Goal: Task Accomplishment & Management: Use online tool/utility

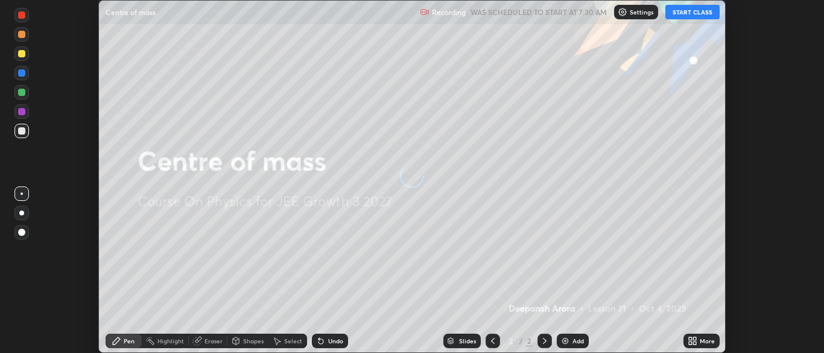
scroll to position [353, 823]
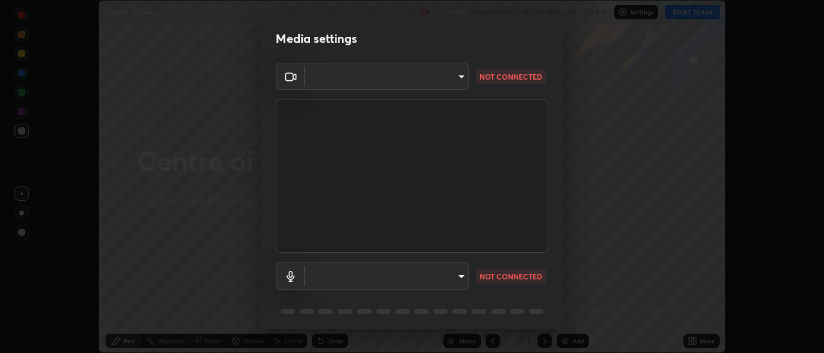
type input "7313fd45585aed834b6f1a7d948f9442f2d18b60722b63004f182b92f655e9b8"
type input "communications"
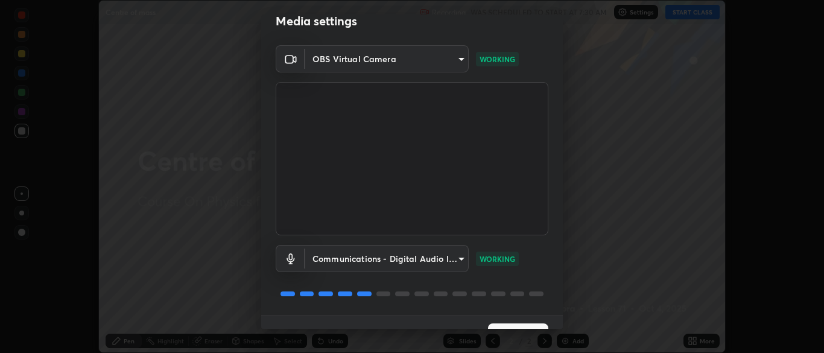
scroll to position [43, 0]
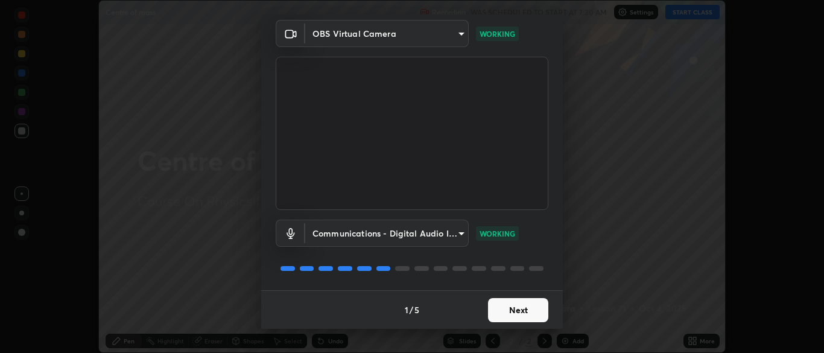
click at [518, 317] on button "Next" at bounding box center [518, 310] width 60 height 24
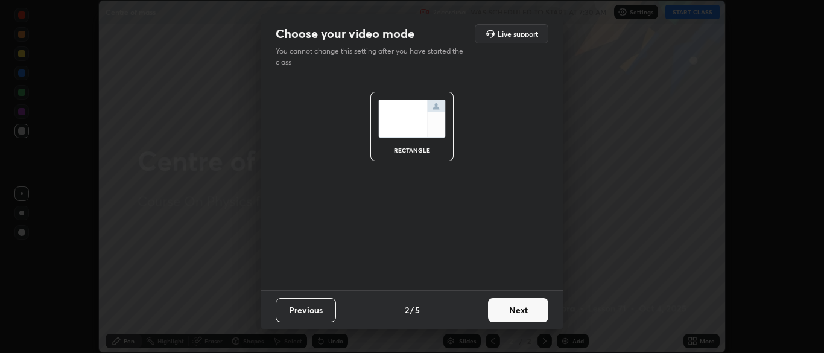
scroll to position [0, 0]
click at [522, 313] on button "Next" at bounding box center [518, 310] width 60 height 24
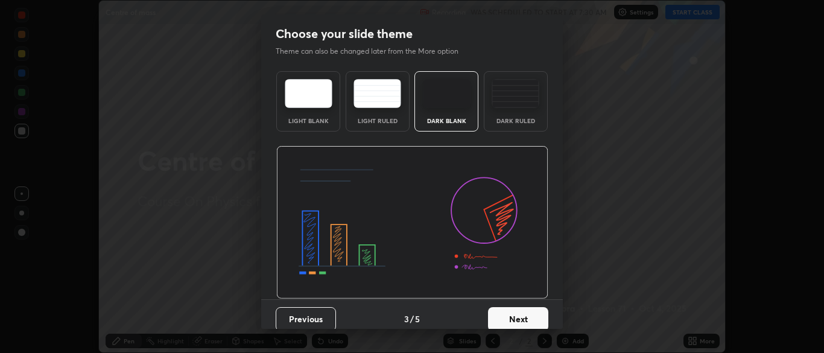
click at [524, 311] on button "Next" at bounding box center [518, 319] width 60 height 24
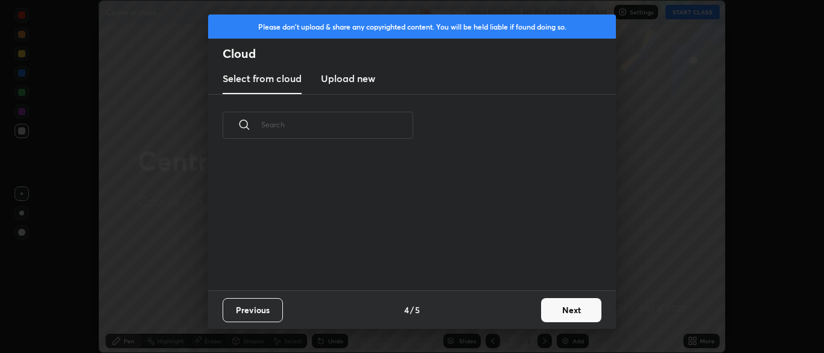
click at [563, 315] on button "Next" at bounding box center [571, 310] width 60 height 24
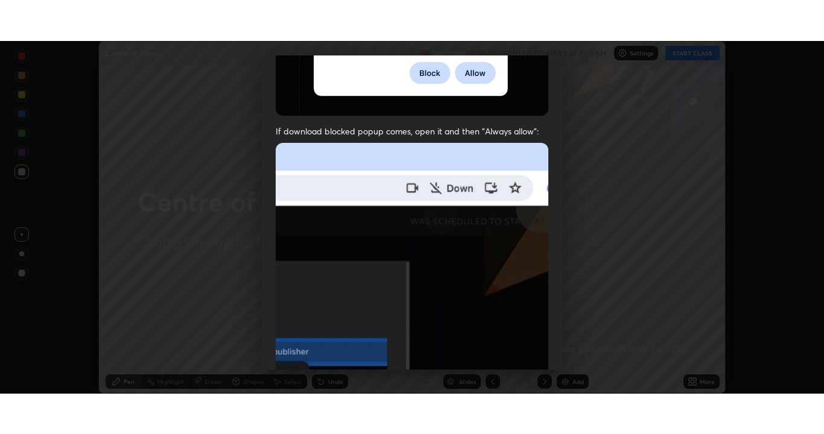
scroll to position [289, 0]
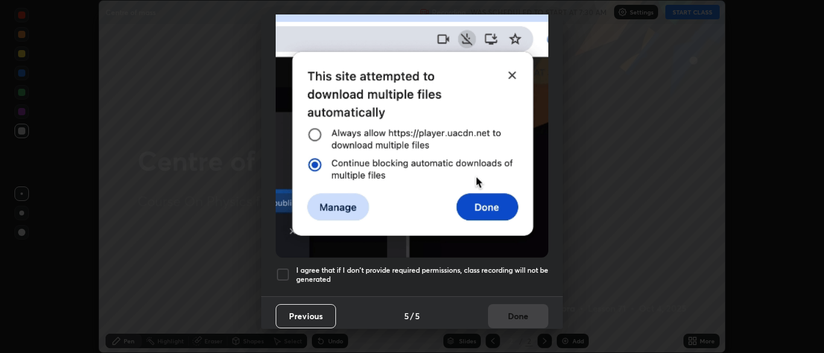
click at [284, 270] on div at bounding box center [283, 274] width 14 height 14
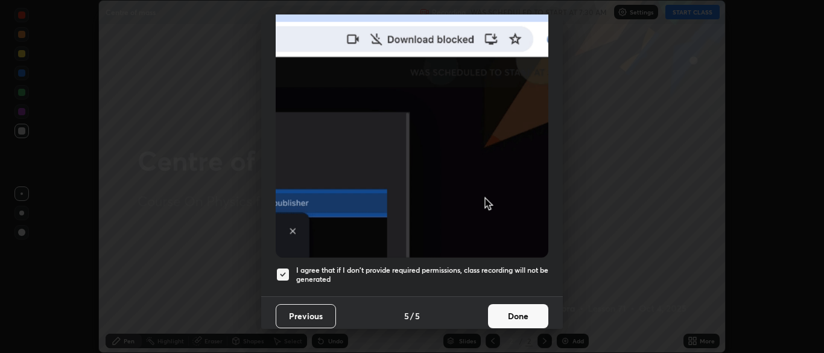
click at [518, 311] on button "Done" at bounding box center [518, 316] width 60 height 24
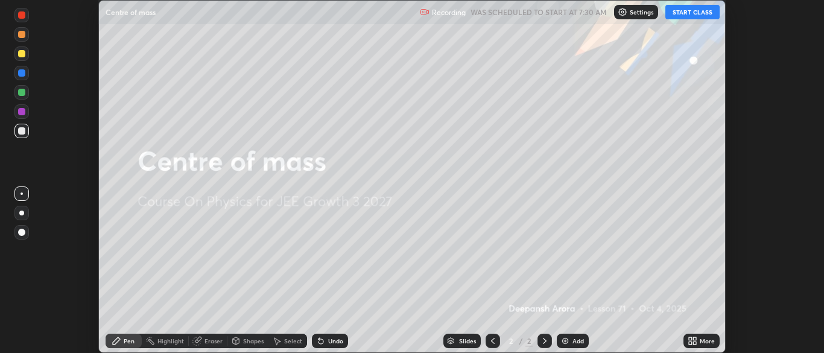
click at [700, 15] on button "START CLASS" at bounding box center [692, 12] width 54 height 14
click at [700, 346] on div "More" at bounding box center [701, 341] width 36 height 14
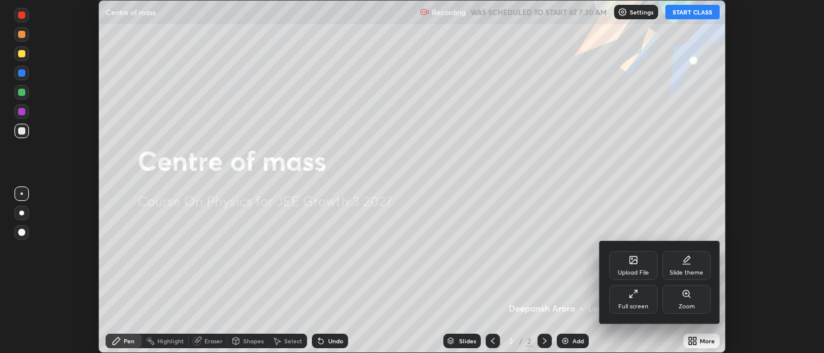
click at [639, 304] on div "Full screen" at bounding box center [633, 306] width 30 height 6
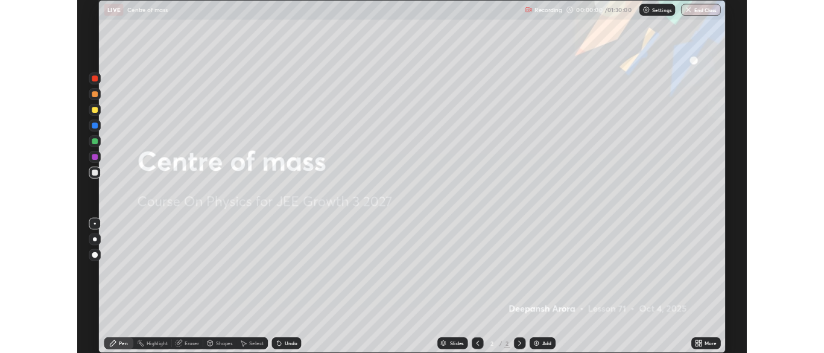
scroll to position [434, 824]
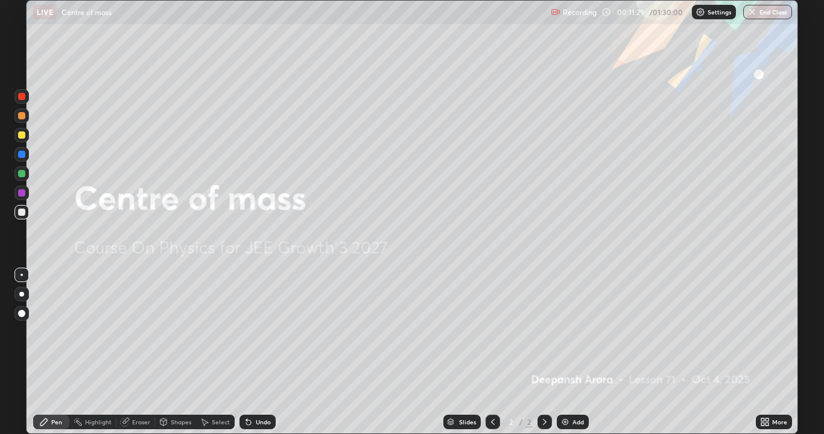
click at [28, 214] on div at bounding box center [21, 212] width 14 height 14
click at [568, 352] on img at bounding box center [565, 422] width 10 height 10
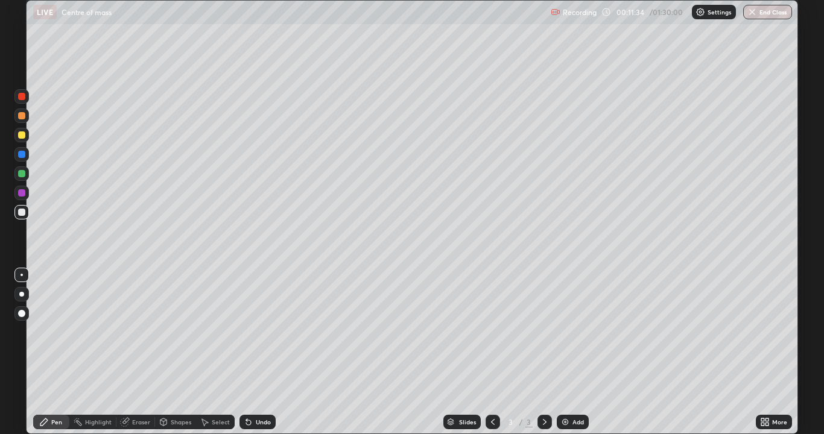
click at [22, 174] on div at bounding box center [21, 173] width 7 height 7
click at [28, 216] on div at bounding box center [21, 212] width 14 height 14
click at [27, 129] on div at bounding box center [21, 135] width 14 height 14
click at [27, 214] on div at bounding box center [21, 212] width 14 height 14
click at [24, 138] on div at bounding box center [21, 135] width 7 height 7
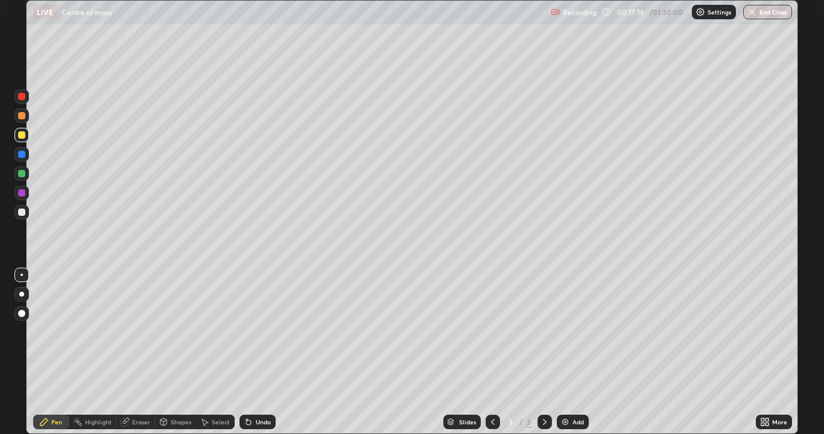
click at [762, 352] on icon at bounding box center [762, 424] width 3 height 3
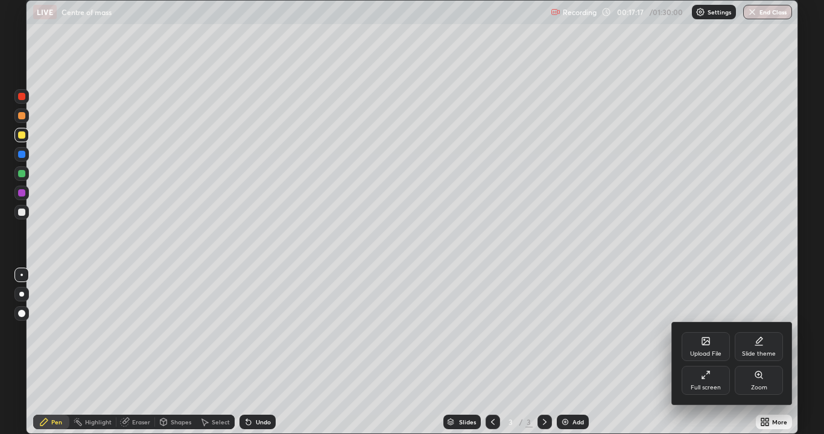
click at [715, 352] on div "Full screen" at bounding box center [706, 388] width 30 height 6
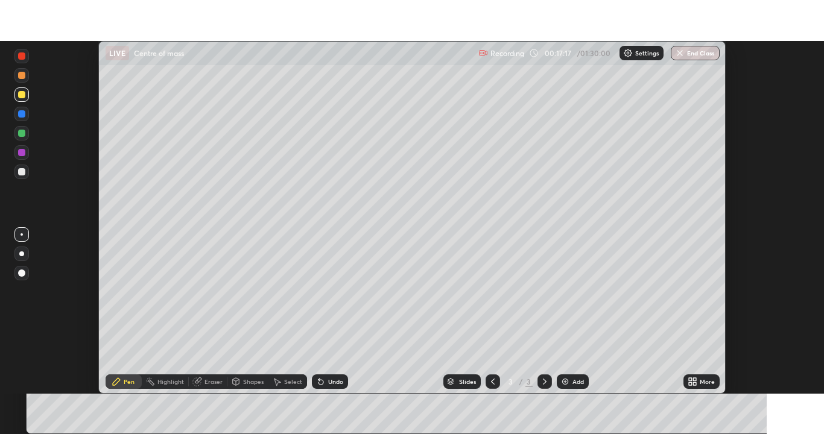
scroll to position [59971, 59500]
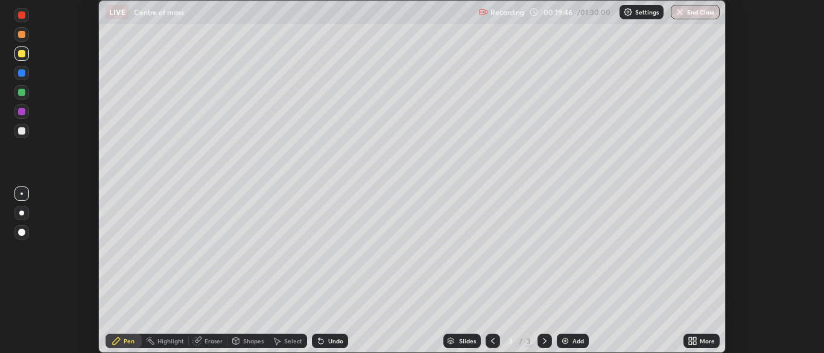
click at [699, 340] on div "More" at bounding box center [701, 341] width 36 height 14
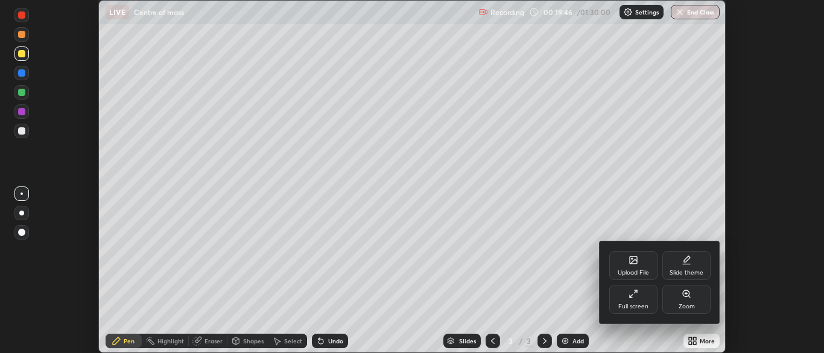
click at [648, 303] on div "Full screen" at bounding box center [633, 299] width 48 height 29
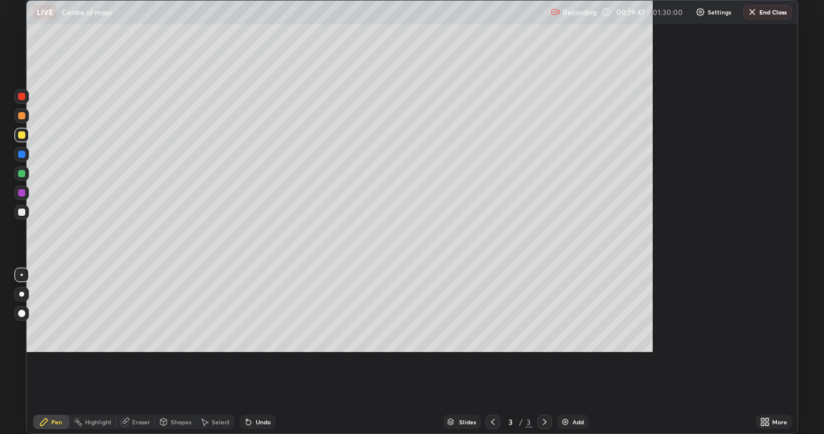
scroll to position [434, 824]
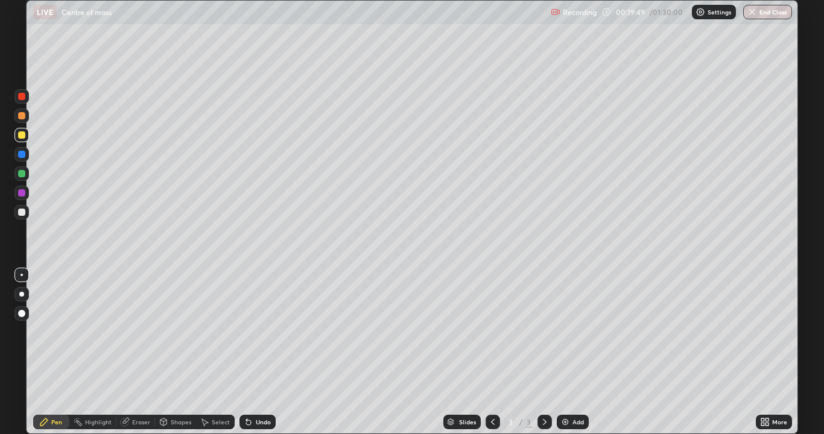
click at [22, 174] on div at bounding box center [21, 173] width 7 height 7
click at [25, 213] on div at bounding box center [21, 212] width 7 height 7
click at [22, 138] on div at bounding box center [21, 135] width 7 height 7
click at [266, 352] on div "Undo" at bounding box center [263, 422] width 15 height 6
click at [147, 352] on div "Eraser" at bounding box center [141, 422] width 18 height 6
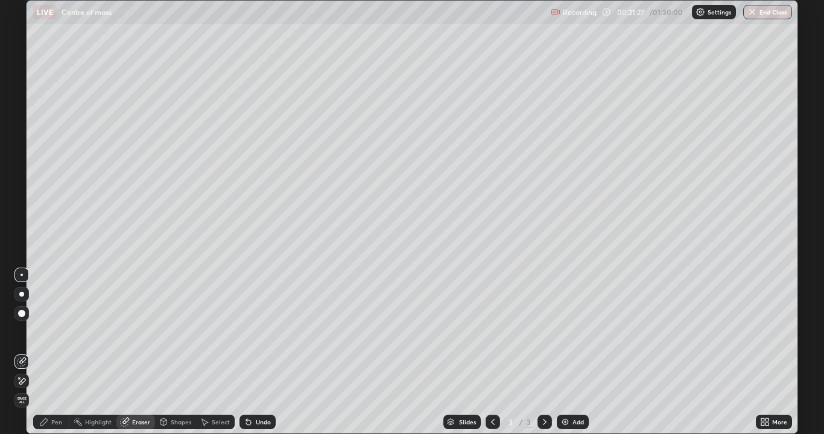
click at [55, 352] on div "Pen" at bounding box center [56, 422] width 11 height 6
click at [571, 352] on div "Add" at bounding box center [573, 422] width 32 height 14
click at [24, 212] on div at bounding box center [21, 212] width 7 height 7
click at [22, 135] on div at bounding box center [21, 135] width 7 height 7
click at [267, 352] on div "Undo" at bounding box center [263, 422] width 15 height 6
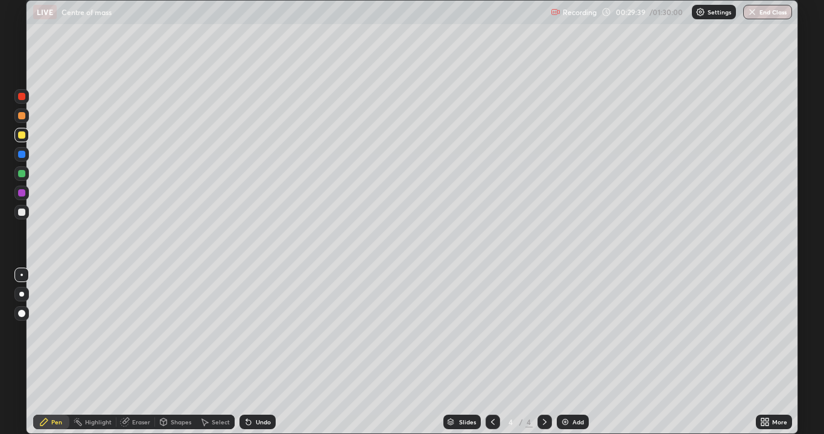
click at [28, 214] on div at bounding box center [21, 212] width 14 height 14
click at [22, 135] on div at bounding box center [21, 135] width 7 height 7
click at [25, 212] on div at bounding box center [21, 212] width 7 height 7
click at [25, 133] on div at bounding box center [21, 135] width 7 height 7
click at [25, 214] on div at bounding box center [21, 212] width 7 height 7
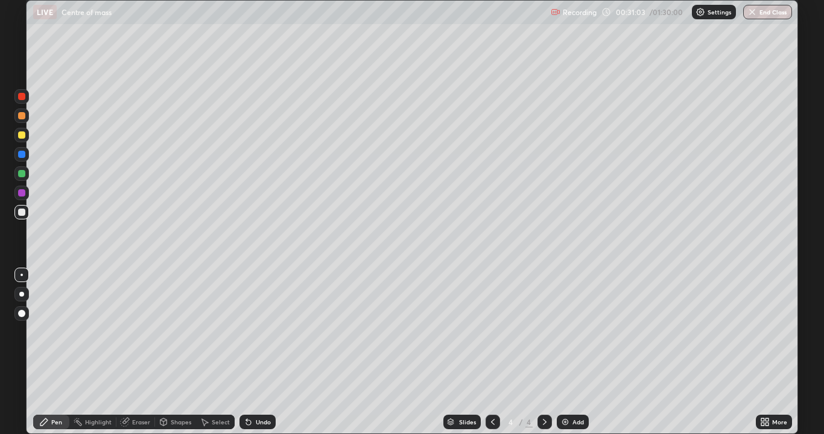
click at [22, 135] on div at bounding box center [21, 135] width 7 height 7
click at [569, 352] on div "Add" at bounding box center [573, 422] width 32 height 14
click at [24, 133] on div at bounding box center [21, 135] width 7 height 7
click at [21, 212] on div at bounding box center [21, 212] width 7 height 7
click at [22, 136] on div at bounding box center [21, 135] width 7 height 7
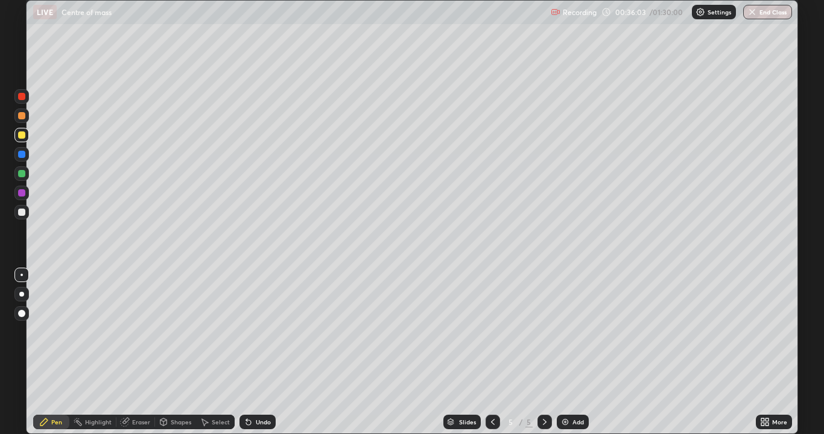
click at [24, 211] on div at bounding box center [21, 212] width 7 height 7
click at [27, 173] on div at bounding box center [21, 173] width 14 height 14
click at [574, 352] on div "Add" at bounding box center [577, 422] width 11 height 6
click at [22, 136] on div at bounding box center [21, 135] width 7 height 7
click at [183, 352] on div "Shapes" at bounding box center [175, 422] width 41 height 14
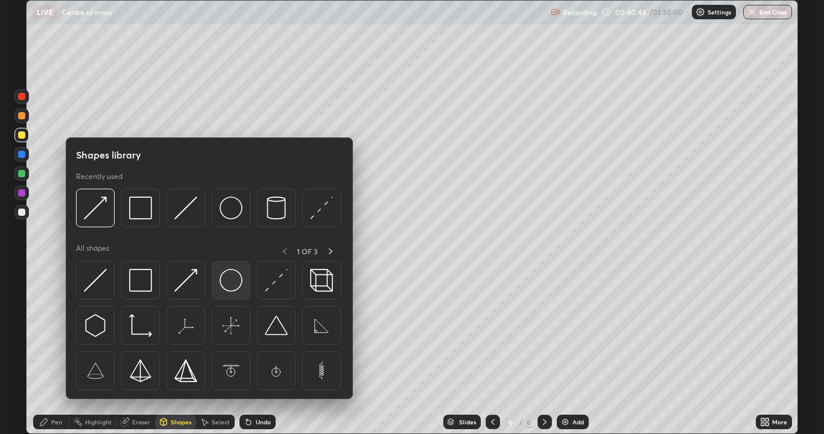
click at [236, 281] on img at bounding box center [231, 280] width 23 height 23
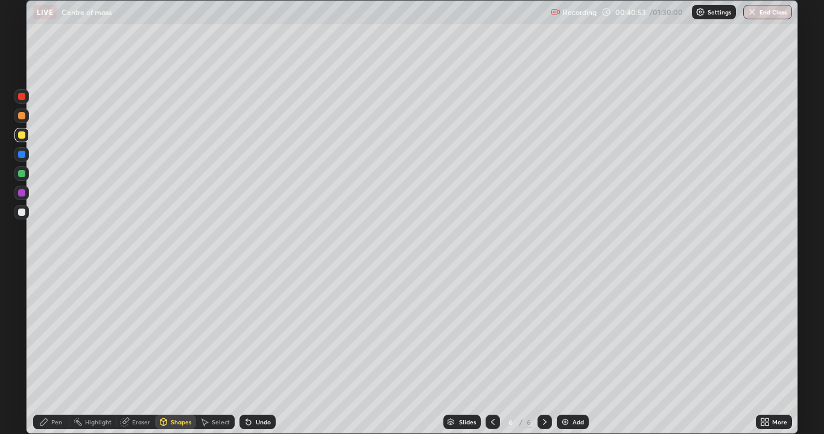
click at [60, 352] on div "Pen" at bounding box center [56, 422] width 11 height 6
click at [26, 214] on div at bounding box center [21, 212] width 14 height 14
click at [96, 352] on div "Highlight" at bounding box center [98, 422] width 27 height 6
click at [22, 352] on icon at bounding box center [21, 382] width 2 height 2
click at [22, 214] on div at bounding box center [21, 212] width 7 height 7
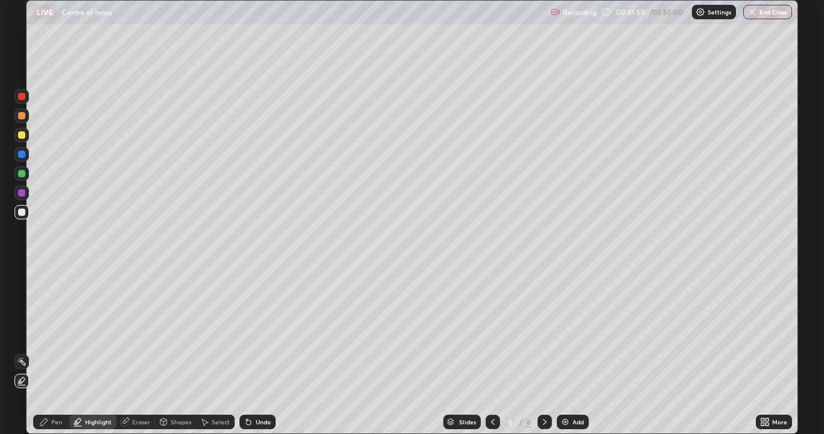
click at [55, 352] on div "Pen" at bounding box center [56, 422] width 11 height 6
click at [26, 174] on div at bounding box center [21, 173] width 14 height 14
click at [27, 193] on div at bounding box center [21, 193] width 14 height 14
click at [139, 352] on div "Eraser" at bounding box center [141, 422] width 18 height 6
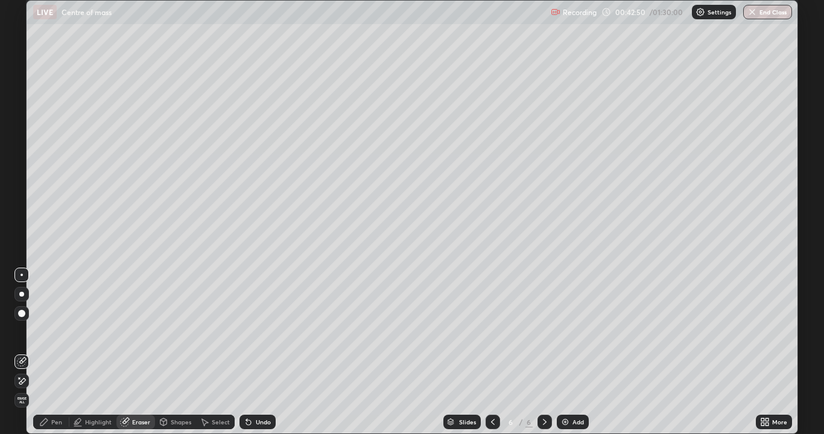
click at [59, 352] on div "Pen" at bounding box center [51, 422] width 36 height 14
click at [26, 174] on div at bounding box center [21, 173] width 14 height 14
click at [25, 193] on div at bounding box center [21, 192] width 7 height 7
click at [28, 156] on div at bounding box center [21, 154] width 14 height 14
click at [22, 174] on div at bounding box center [21, 173] width 7 height 7
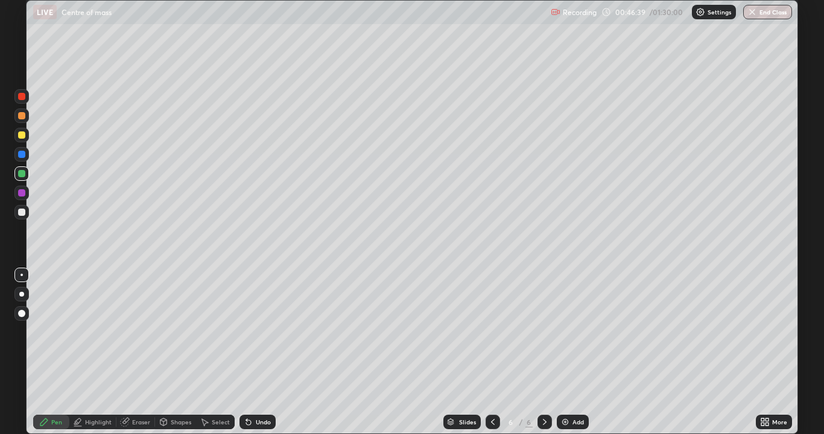
click at [22, 98] on div at bounding box center [21, 96] width 7 height 7
click at [583, 352] on div "Add" at bounding box center [573, 422] width 32 height 14
click at [98, 352] on div "Highlight" at bounding box center [98, 422] width 27 height 6
click at [179, 352] on div "Shapes" at bounding box center [181, 422] width 21 height 6
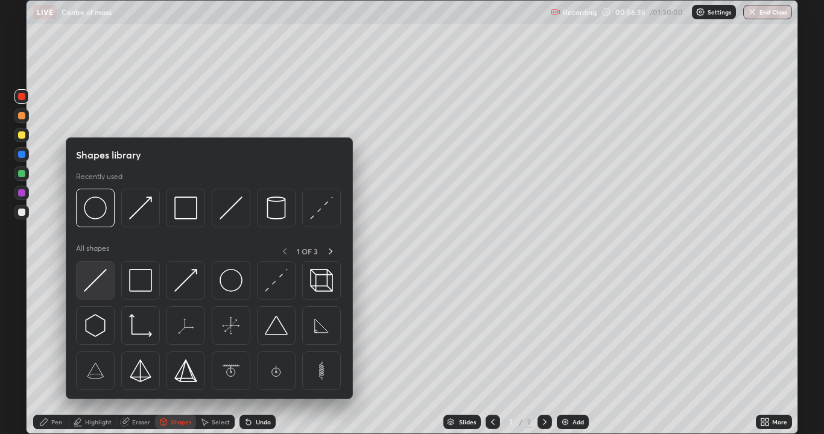
click at [104, 283] on img at bounding box center [95, 280] width 23 height 23
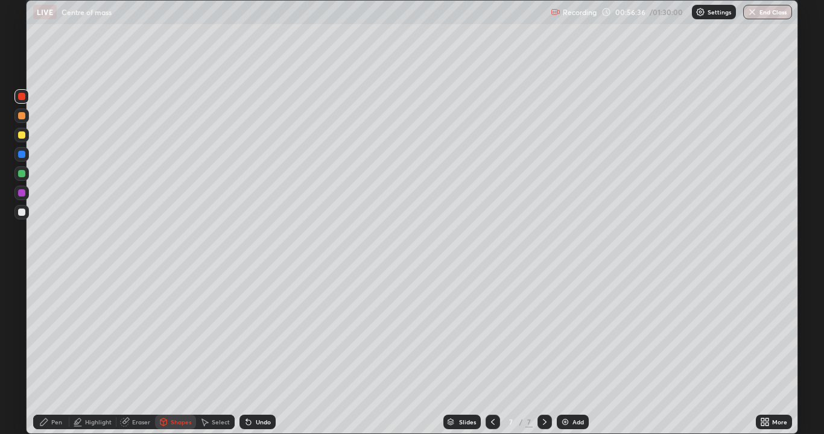
click at [25, 214] on div at bounding box center [21, 212] width 14 height 14
click at [56, 352] on div "Pen" at bounding box center [51, 422] width 36 height 14
click at [100, 352] on div "Highlight" at bounding box center [98, 422] width 27 height 6
click at [25, 141] on div at bounding box center [21, 135] width 14 height 14
click at [103, 352] on div "Highlight" at bounding box center [98, 422] width 27 height 6
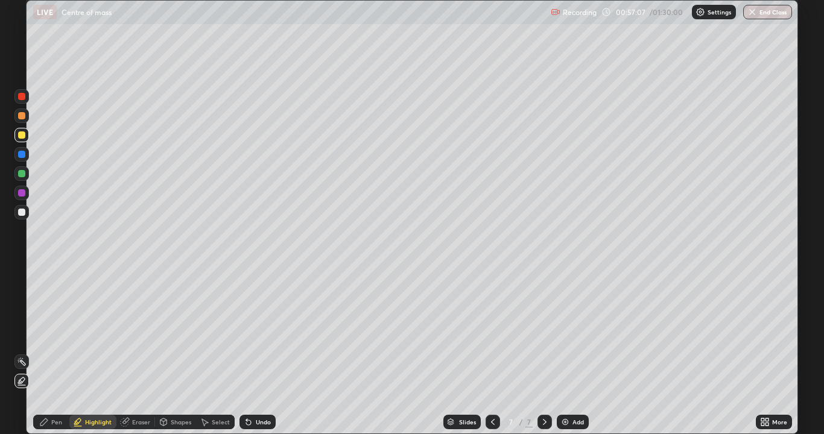
click at [54, 352] on div "Pen" at bounding box center [51, 422] width 36 height 14
click at [28, 212] on div at bounding box center [21, 212] width 14 height 14
click at [252, 352] on div "Undo" at bounding box center [257, 422] width 36 height 14
click at [25, 173] on div at bounding box center [21, 173] width 7 height 7
click at [267, 352] on div "Undo" at bounding box center [257, 422] width 36 height 14
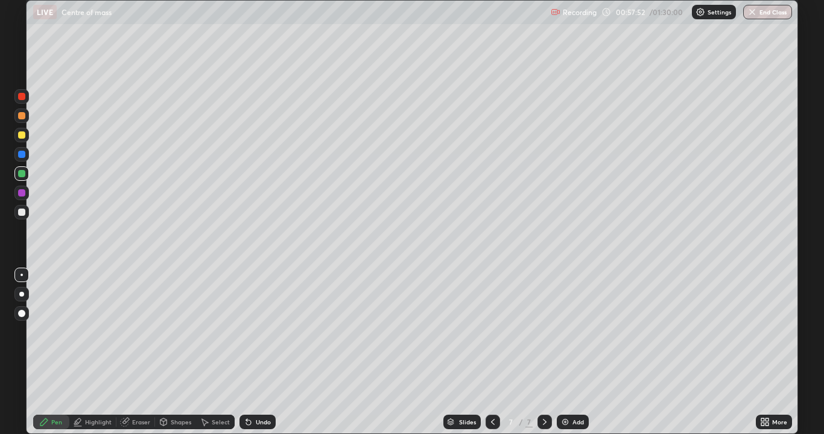
click at [271, 352] on div "Undo" at bounding box center [257, 422] width 36 height 14
click at [273, 352] on div "Undo" at bounding box center [257, 422] width 36 height 14
click at [272, 352] on div "Undo" at bounding box center [257, 422] width 36 height 14
click at [270, 352] on div "Undo" at bounding box center [257, 422] width 36 height 14
click at [269, 352] on div "Undo" at bounding box center [257, 422] width 36 height 14
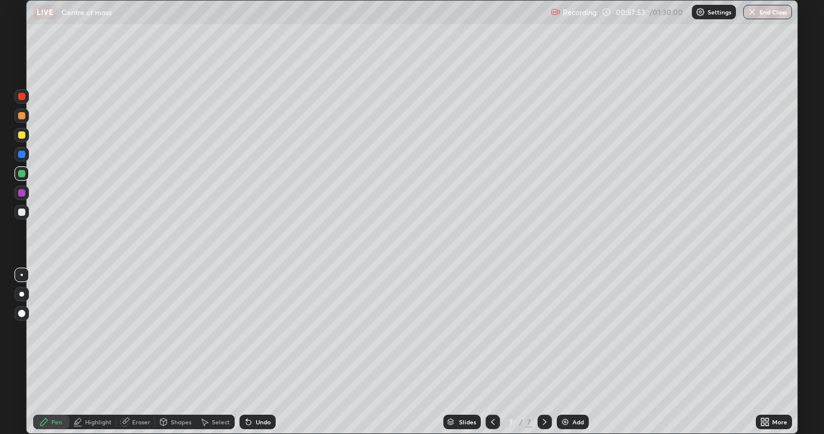
click at [270, 352] on div "Undo" at bounding box center [257, 422] width 36 height 14
click at [259, 352] on div "Undo" at bounding box center [263, 422] width 15 height 6
click at [261, 352] on div "Undo" at bounding box center [263, 422] width 15 height 6
click at [271, 352] on div "Undo" at bounding box center [257, 422] width 36 height 14
click at [274, 352] on div "Undo" at bounding box center [257, 422] width 36 height 14
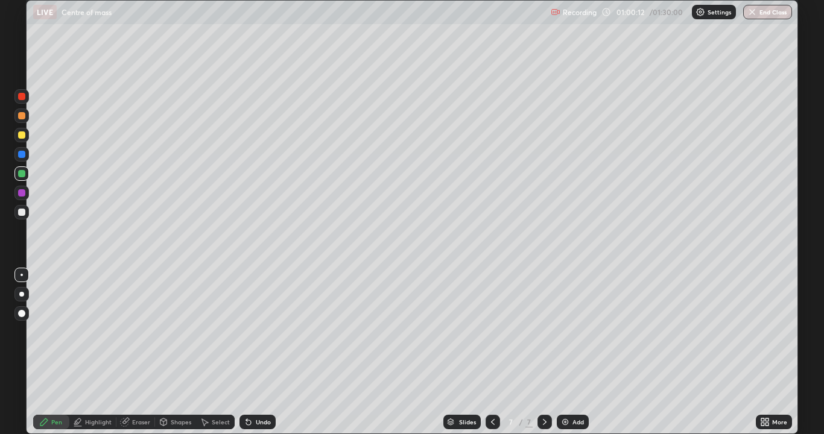
click at [270, 352] on div "Undo" at bounding box center [257, 422] width 36 height 14
click at [274, 352] on div "Undo" at bounding box center [257, 422] width 36 height 14
click at [286, 352] on div "Slides 7 / 7 Add" at bounding box center [516, 422] width 480 height 24
click at [285, 352] on div "Slides 7 / 7 Add" at bounding box center [516, 422] width 480 height 24
click at [286, 352] on div "Slides 7 / 7 Add" at bounding box center [516, 422] width 480 height 24
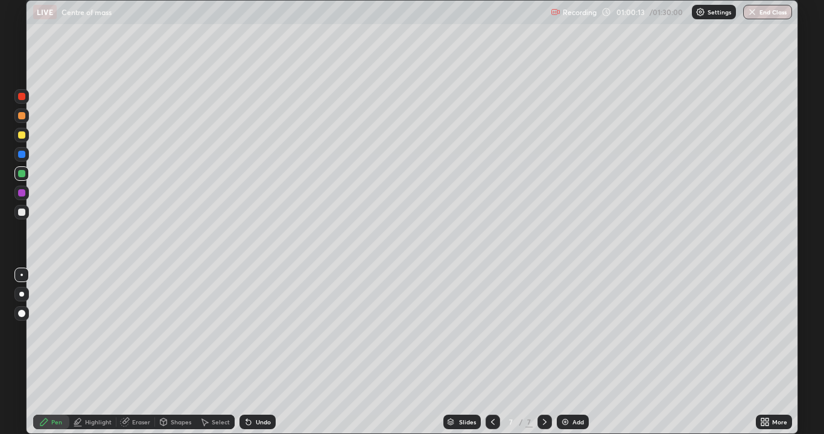
click at [284, 352] on div "Slides 7 / 7 Add" at bounding box center [516, 422] width 480 height 24
click at [270, 352] on div "Undo" at bounding box center [257, 422] width 36 height 14
click at [271, 352] on div "Undo" at bounding box center [257, 422] width 36 height 14
click at [273, 352] on div "Undo" at bounding box center [257, 422] width 36 height 14
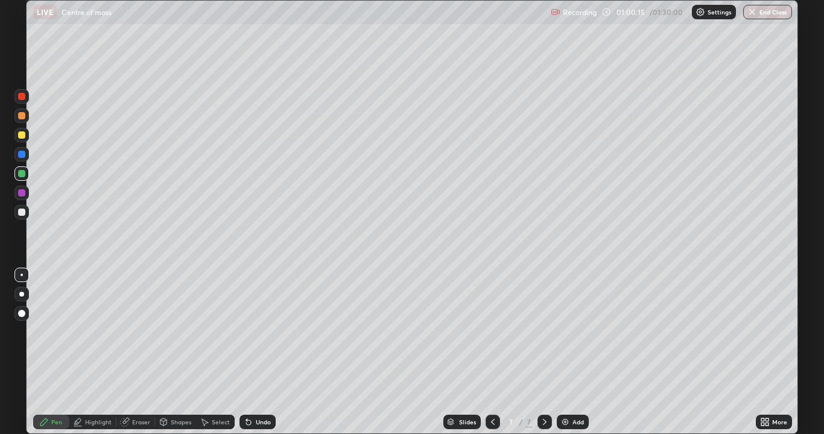
click at [271, 352] on div "Undo" at bounding box center [257, 422] width 36 height 14
click at [272, 352] on div "Undo" at bounding box center [257, 422] width 36 height 14
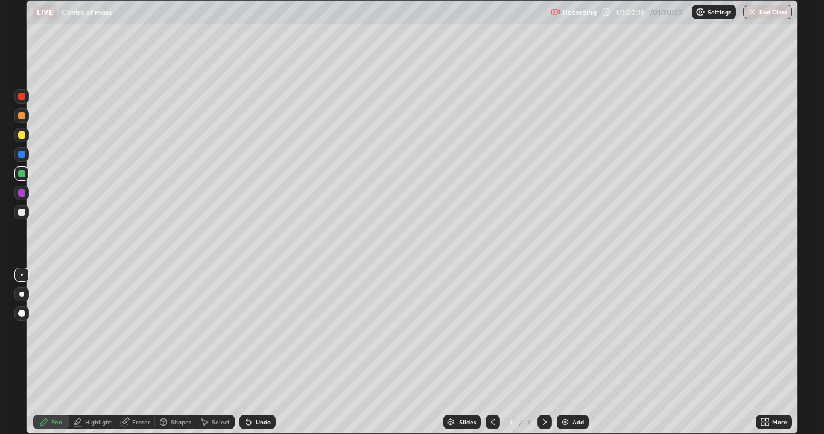
click at [272, 352] on div "Undo" at bounding box center [257, 422] width 36 height 14
click at [265, 352] on div "Undo" at bounding box center [263, 422] width 15 height 6
click at [268, 352] on div "Undo" at bounding box center [257, 422] width 36 height 14
click at [272, 352] on div "Undo" at bounding box center [257, 422] width 36 height 14
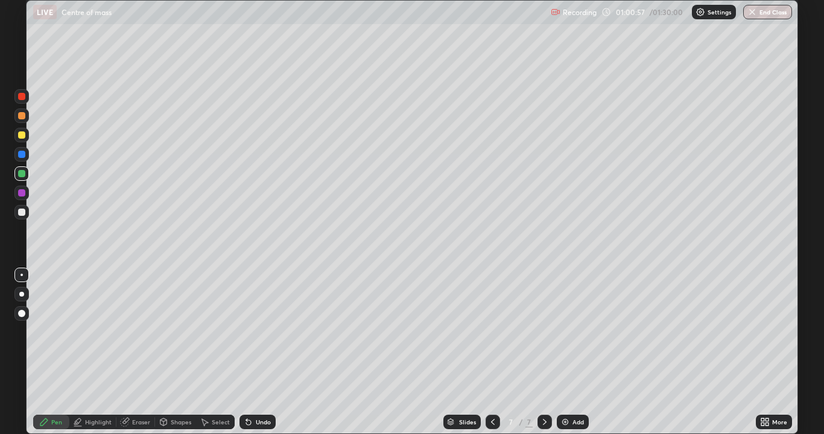
click at [273, 352] on div "Undo" at bounding box center [257, 422] width 36 height 14
click at [272, 352] on div "Undo" at bounding box center [257, 422] width 36 height 14
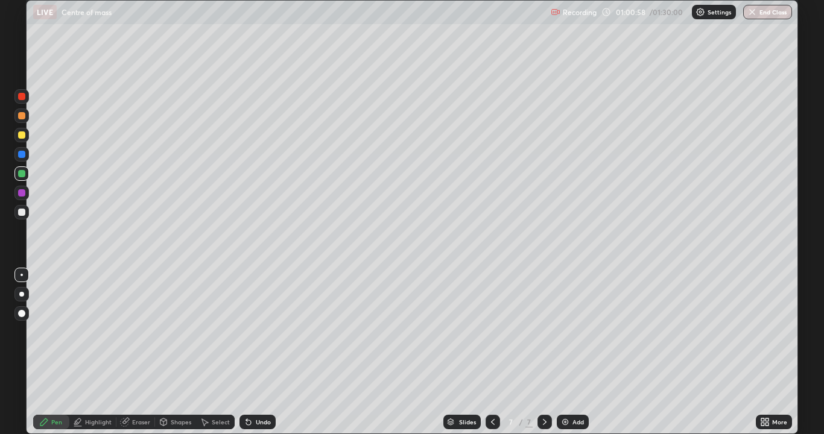
click at [272, 352] on div "Undo" at bounding box center [257, 422] width 36 height 14
click at [274, 352] on div "Undo" at bounding box center [257, 422] width 36 height 14
click at [273, 352] on div "Undo" at bounding box center [257, 422] width 36 height 14
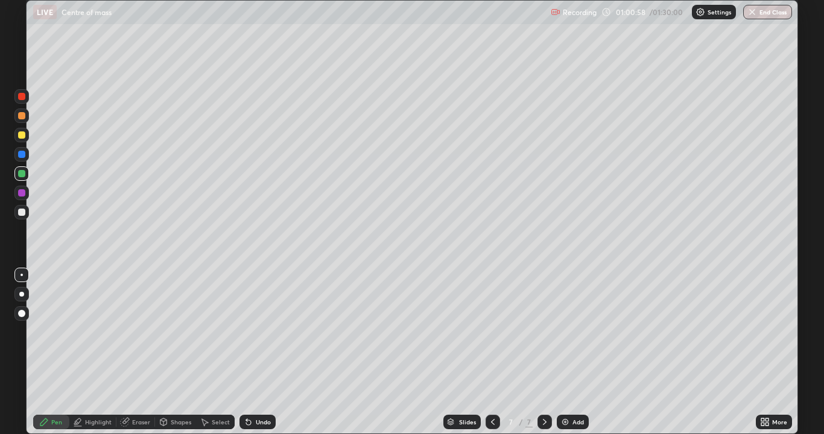
click at [273, 352] on div "Undo" at bounding box center [257, 422] width 36 height 14
click at [271, 352] on div "Undo" at bounding box center [257, 422] width 36 height 14
click at [270, 352] on div "Undo" at bounding box center [257, 422] width 36 height 14
click at [268, 352] on div "Undo" at bounding box center [263, 422] width 15 height 6
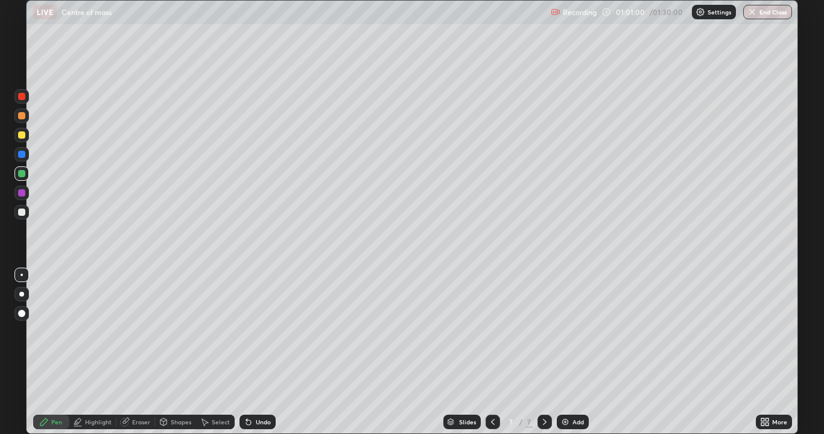
click at [264, 352] on div "Undo" at bounding box center [263, 422] width 15 height 6
click at [260, 352] on div "Undo" at bounding box center [263, 422] width 15 height 6
click at [259, 352] on div "Undo" at bounding box center [263, 422] width 15 height 6
click at [256, 352] on div "Undo" at bounding box center [263, 422] width 15 height 6
click at [257, 352] on div "Undo" at bounding box center [263, 422] width 15 height 6
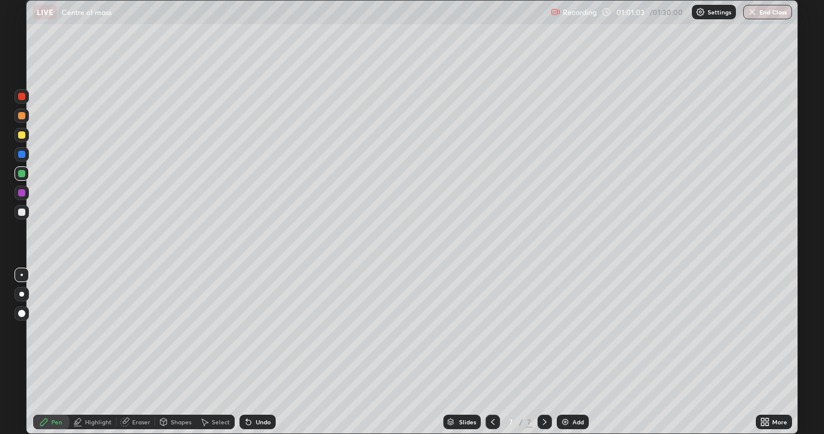
click at [256, 352] on div "Undo" at bounding box center [263, 422] width 15 height 6
click at [258, 352] on div "Undo" at bounding box center [263, 422] width 15 height 6
click at [257, 352] on div "Undo" at bounding box center [263, 422] width 15 height 6
click at [256, 352] on div "Undo" at bounding box center [257, 422] width 36 height 14
click at [258, 352] on div "Undo" at bounding box center [263, 422] width 15 height 6
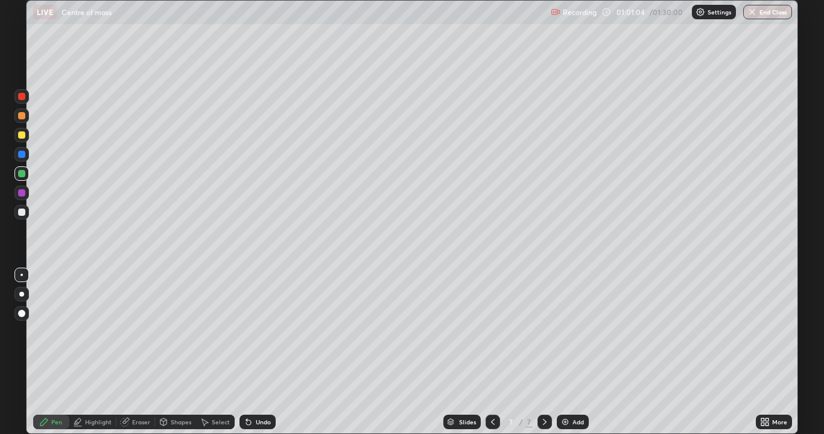
click at [258, 352] on div "Undo" at bounding box center [263, 422] width 15 height 6
click at [259, 352] on div "Undo" at bounding box center [263, 422] width 15 height 6
click at [261, 352] on div "Undo" at bounding box center [263, 422] width 15 height 6
click at [256, 352] on div "Undo" at bounding box center [263, 422] width 15 height 6
click at [259, 352] on div "Undo" at bounding box center [263, 422] width 15 height 6
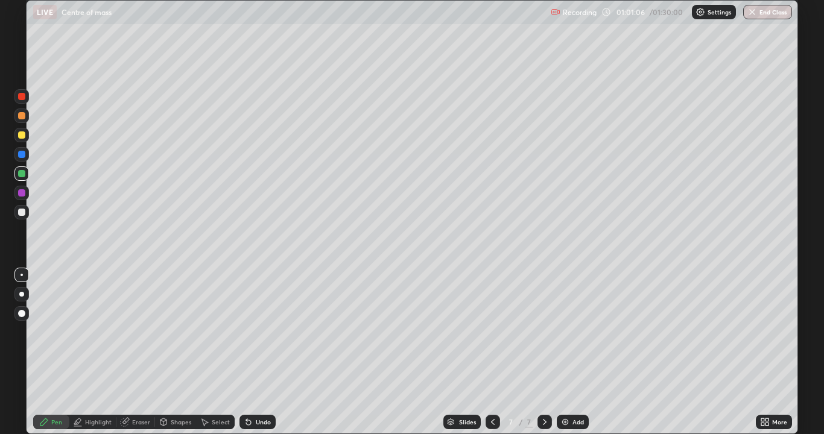
click at [262, 352] on div "Undo" at bounding box center [263, 422] width 15 height 6
click at [268, 352] on div "Undo" at bounding box center [257, 422] width 36 height 14
click at [267, 352] on div "Undo" at bounding box center [263, 422] width 15 height 6
click at [269, 352] on div "Undo" at bounding box center [263, 422] width 15 height 6
click at [268, 352] on div "Undo" at bounding box center [257, 422] width 36 height 14
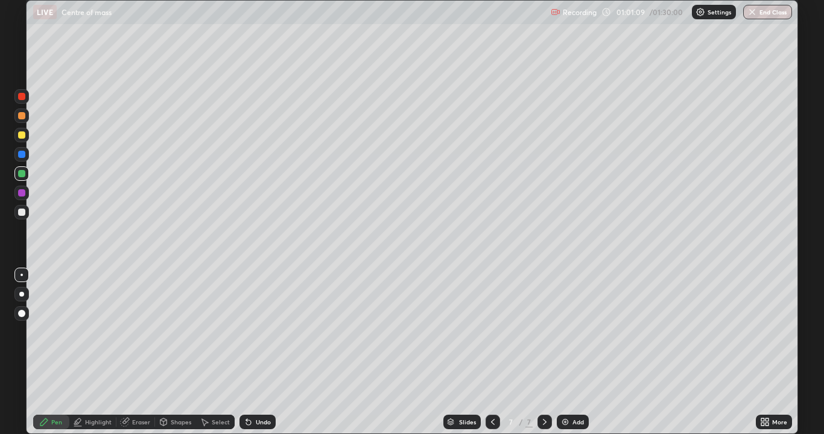
click at [270, 352] on div "Undo" at bounding box center [257, 422] width 36 height 14
click at [268, 352] on div "Undo" at bounding box center [263, 422] width 15 height 6
click at [268, 352] on div "Undo" at bounding box center [257, 422] width 36 height 14
click at [267, 352] on div "Undo" at bounding box center [263, 422] width 15 height 6
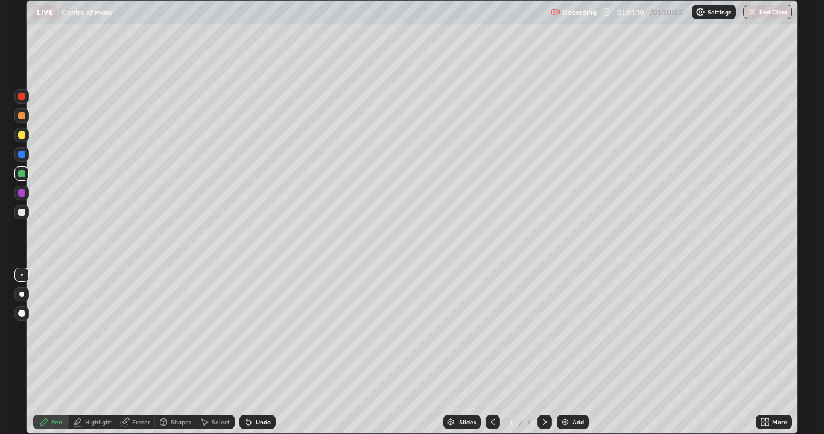
click at [266, 352] on div "Undo" at bounding box center [257, 422] width 36 height 14
click at [265, 352] on div "Undo" at bounding box center [257, 422] width 36 height 14
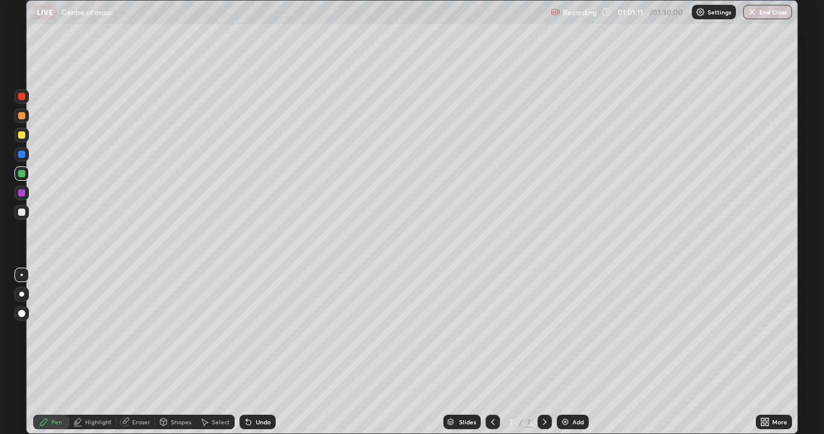
click at [265, 352] on div "Undo" at bounding box center [257, 422] width 36 height 14
click at [266, 352] on div "Undo" at bounding box center [257, 422] width 36 height 14
click at [27, 193] on div at bounding box center [21, 193] width 14 height 14
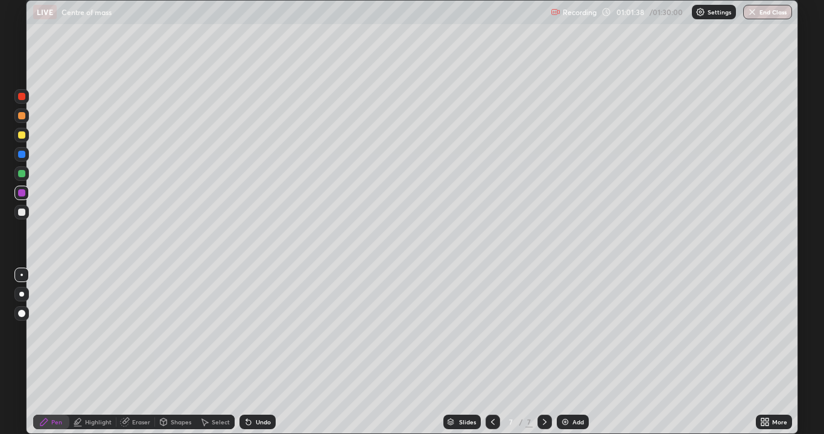
click at [28, 212] on div at bounding box center [21, 212] width 14 height 14
click at [581, 352] on div "Add" at bounding box center [573, 422] width 32 height 14
click at [496, 352] on div at bounding box center [493, 422] width 14 height 14
click at [544, 352] on icon at bounding box center [545, 422] width 10 height 10
click at [22, 135] on div at bounding box center [21, 135] width 7 height 7
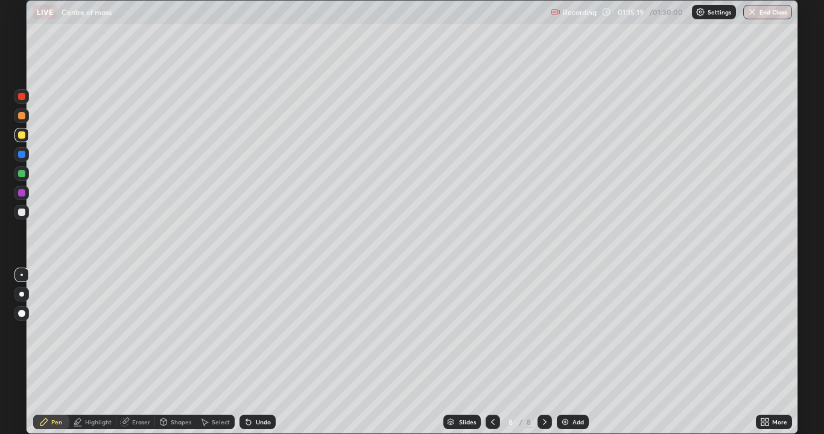
click at [261, 352] on div "Undo" at bounding box center [257, 422] width 36 height 14
click at [262, 352] on div "Undo" at bounding box center [263, 422] width 15 height 6
click at [264, 352] on div "Undo" at bounding box center [257, 422] width 36 height 14
click at [28, 214] on div at bounding box center [21, 212] width 14 height 14
click at [264, 352] on div "Undo" at bounding box center [263, 422] width 15 height 6
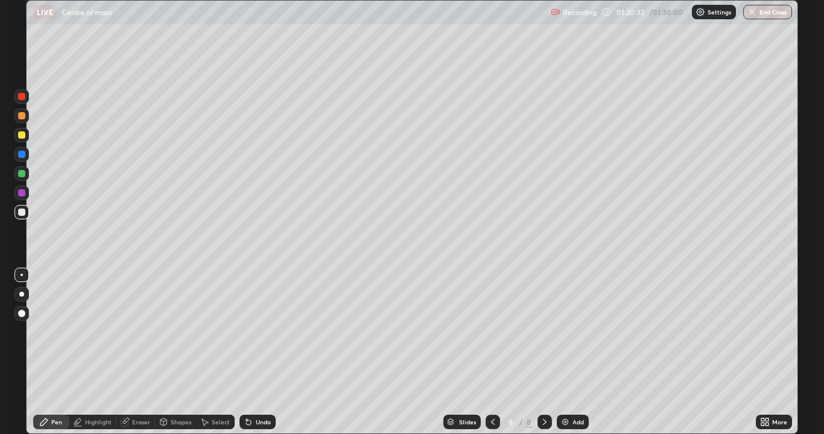
click at [263, 352] on div "Undo" at bounding box center [263, 422] width 15 height 6
click at [264, 352] on div "Undo" at bounding box center [263, 422] width 15 height 6
click at [265, 352] on div "Undo" at bounding box center [263, 422] width 15 height 6
click at [265, 352] on div "Undo" at bounding box center [257, 422] width 36 height 14
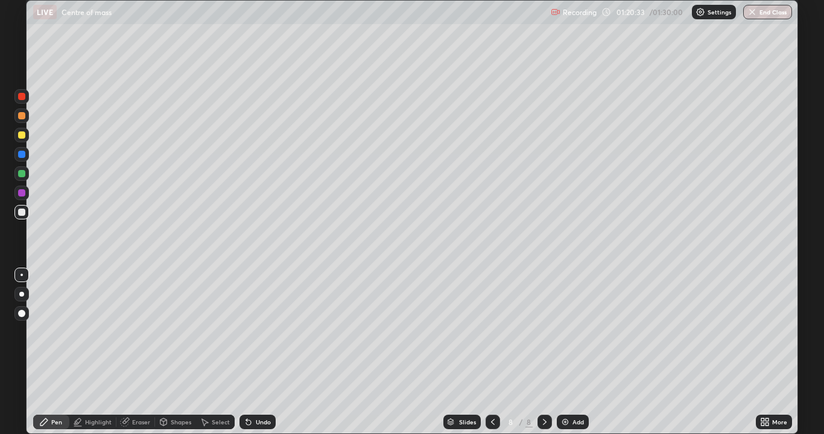
click at [266, 352] on div "Undo" at bounding box center [263, 422] width 15 height 6
click at [267, 352] on div "Undo" at bounding box center [263, 422] width 15 height 6
click at [267, 352] on div "Undo" at bounding box center [257, 422] width 36 height 14
click at [773, 11] on button "End Class" at bounding box center [767, 12] width 49 height 14
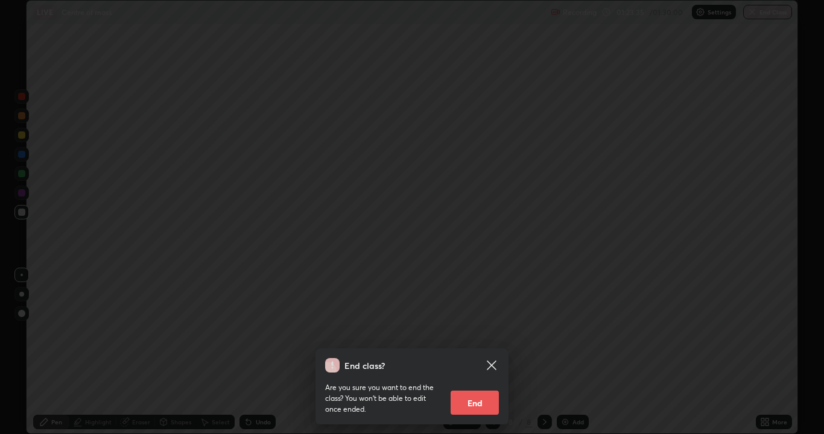
click at [478, 352] on button "End" at bounding box center [475, 403] width 48 height 24
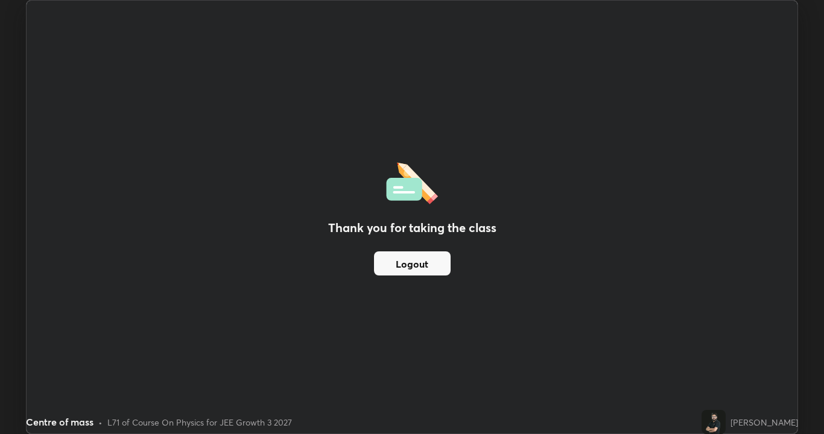
click at [440, 268] on button "Logout" at bounding box center [412, 264] width 77 height 24
